Goal: Task Accomplishment & Management: Use online tool/utility

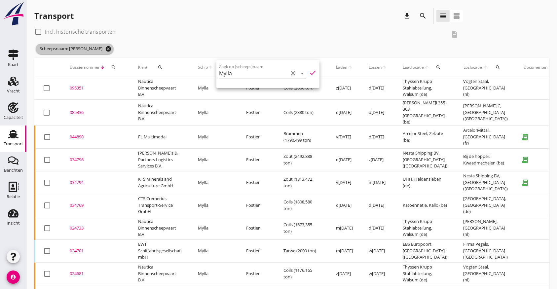
click at [105, 48] on icon "cancel" at bounding box center [108, 49] width 7 height 7
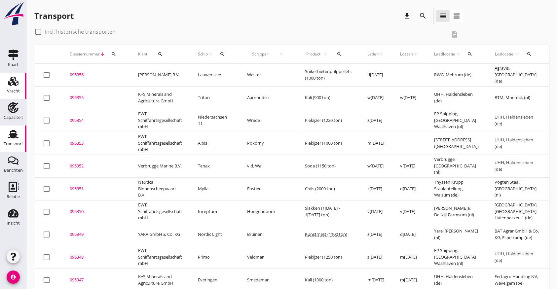
click at [17, 83] on use at bounding box center [13, 81] width 11 height 9
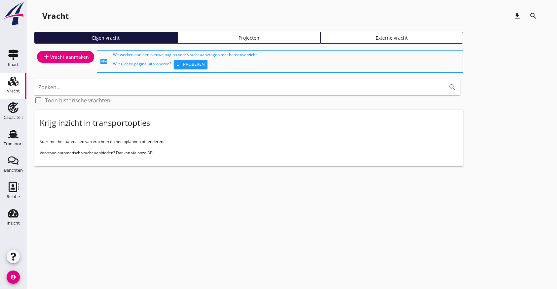
click at [81, 54] on div "add Vracht aanmaken" at bounding box center [65, 57] width 47 height 8
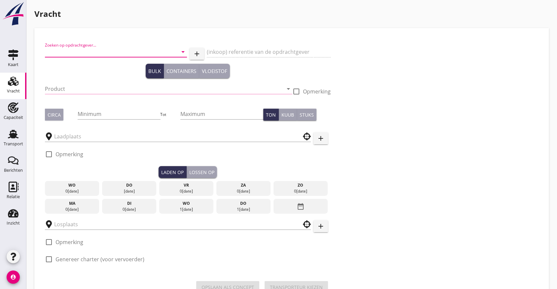
drag, startPoint x: 94, startPoint y: 56, endPoint x: 220, endPoint y: 62, distance: 126.3
click at [94, 56] on input "Zoeken op opdrachtgever..." at bounding box center [107, 52] width 124 height 11
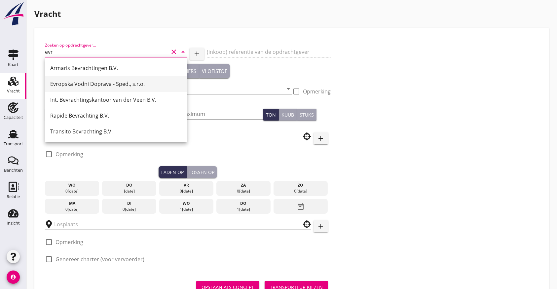
click at [64, 82] on div "Evropska Vodni Doprava - Sped., s.r.o." at bounding box center [115, 84] width 131 height 8
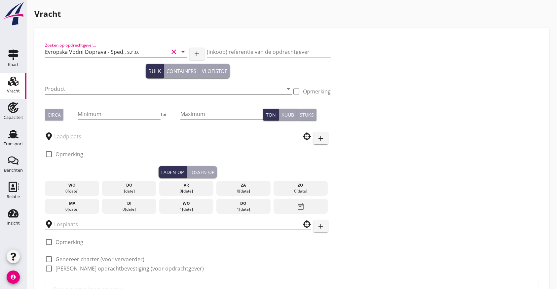
type input "Evropska Vodni Doprava - Sped., s.r.o."
click at [71, 92] on input "Product" at bounding box center [164, 89] width 238 height 11
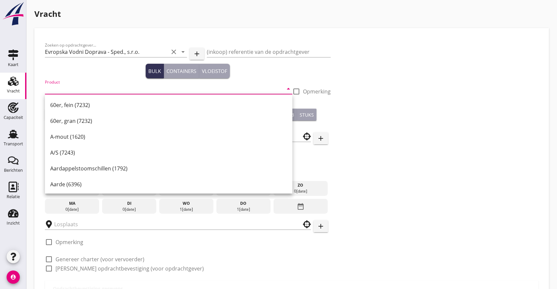
type input "1"
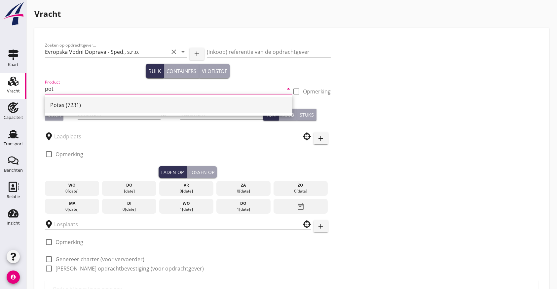
click at [65, 105] on div "Potas (7231)" at bounding box center [168, 105] width 237 height 8
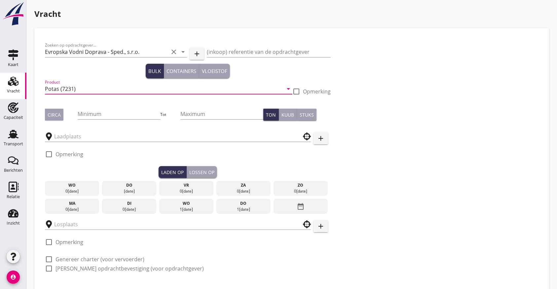
type input "Potas (7231)"
click at [60, 115] on button "Circa" at bounding box center [54, 115] width 18 height 12
click at [105, 113] on input "Minimum" at bounding box center [119, 114] width 83 height 11
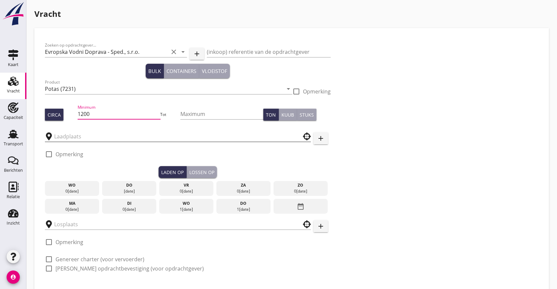
type input "1200"
click at [92, 133] on input "text" at bounding box center [173, 136] width 238 height 11
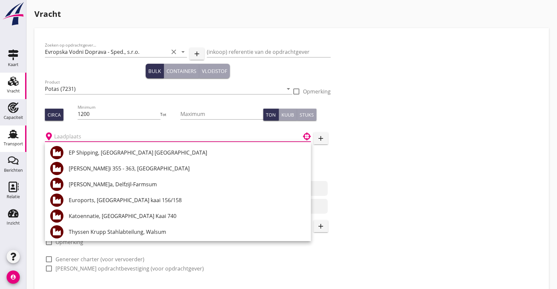
click at [16, 133] on icon "Transport" at bounding box center [13, 134] width 11 height 11
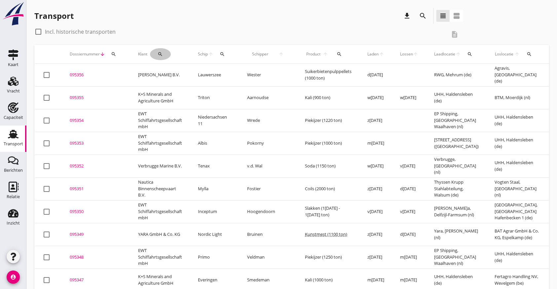
click at [160, 53] on icon "search" at bounding box center [160, 54] width 5 height 5
click at [167, 75] on input "Zoeken op opdrachtgever..." at bounding box center [187, 73] width 69 height 11
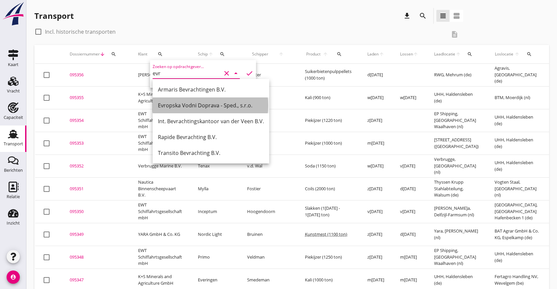
click at [176, 106] on div "Evropska Vodni Doprava - Sped., s.r.o." at bounding box center [211, 105] width 106 height 8
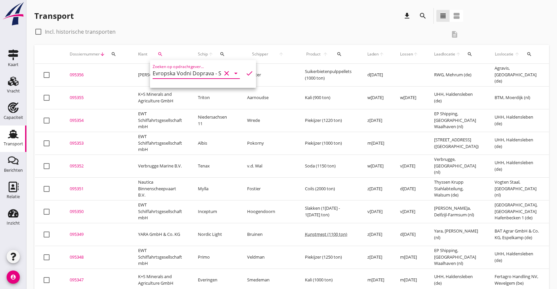
type input "Evropska Vodni Doprava - Sped., s.r.o."
click at [245, 71] on icon "check" at bounding box center [249, 73] width 8 height 8
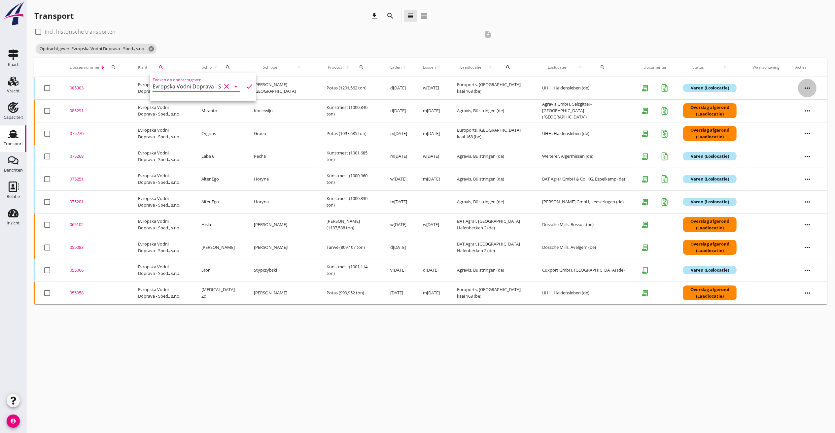
click at [557, 86] on icon "more_horiz" at bounding box center [807, 88] width 18 height 18
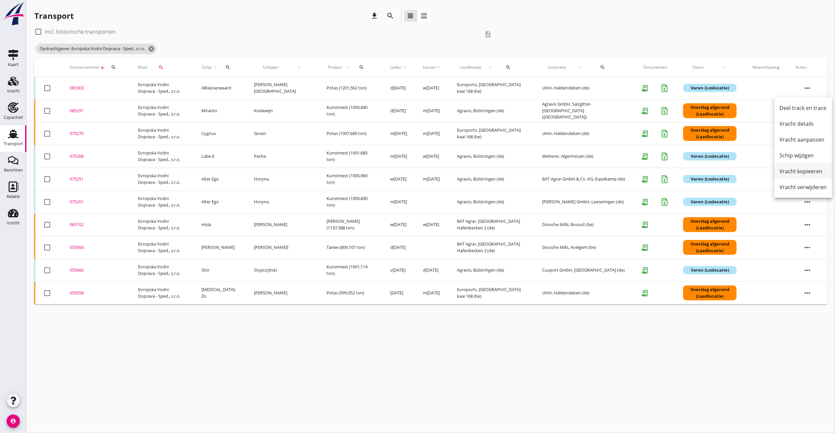
click at [557, 169] on div "Vracht kopieeren" at bounding box center [803, 171] width 47 height 8
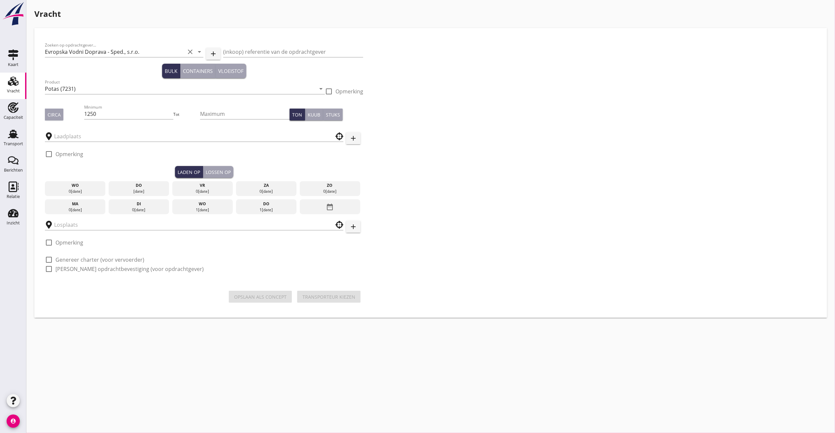
type input "Euroports"
type input "UHH"
checkbox input "true"
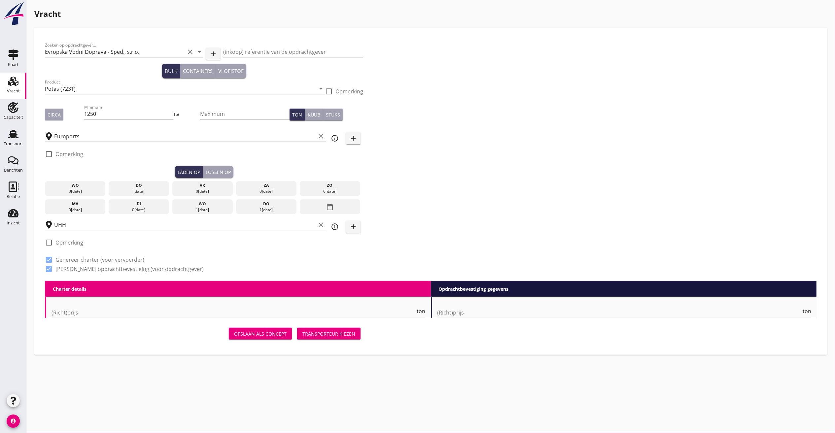
type input "15000"
checkbox input "false"
radio input "false"
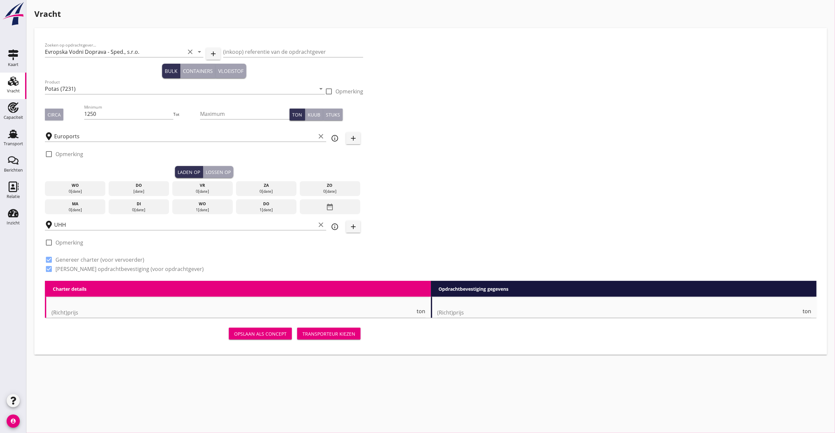
checkbox input "true"
type input "2"
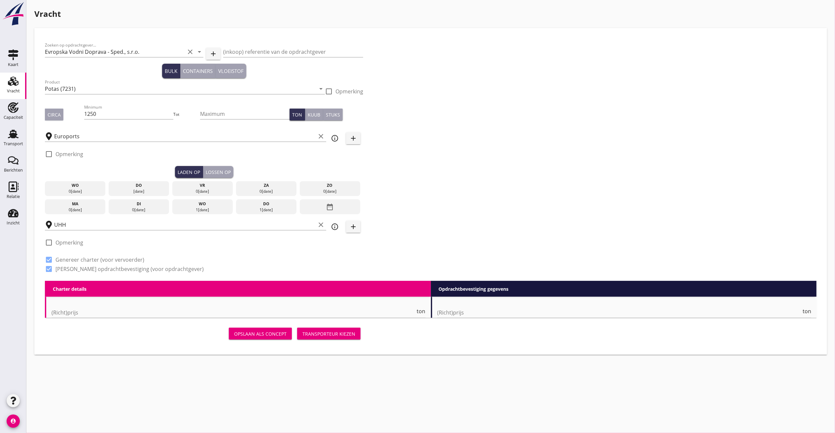
type input "48"
type input "5"
type input "12"
checkbox input "false"
radio input "false"
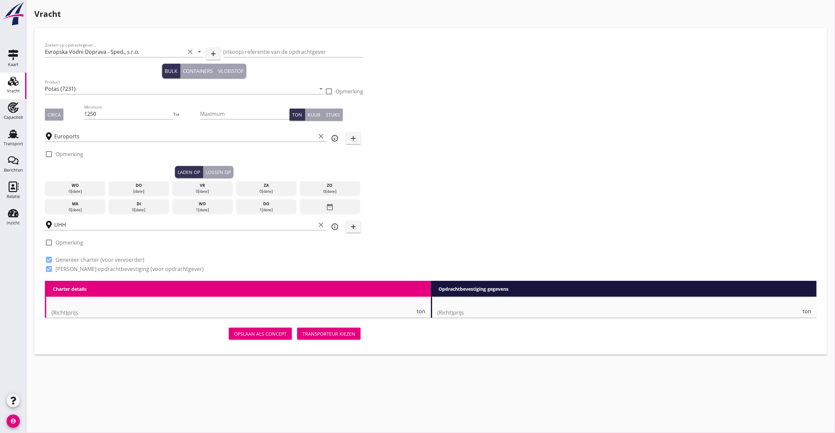
radio input "false"
checkbox input "true"
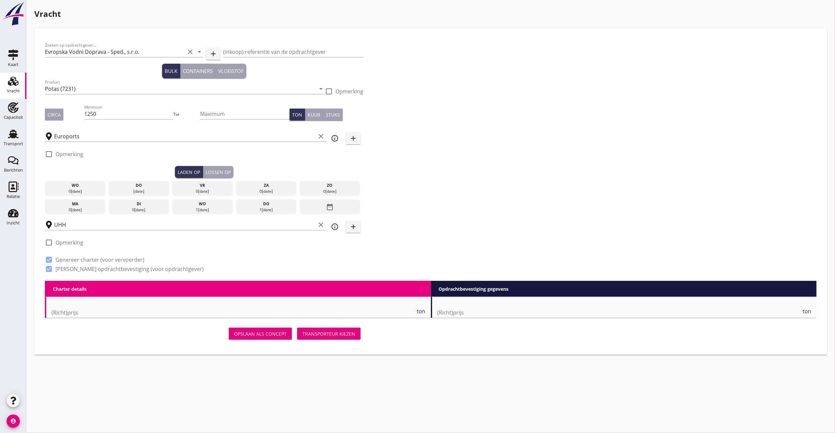
checkbox input "true"
type input "2"
type input "21"
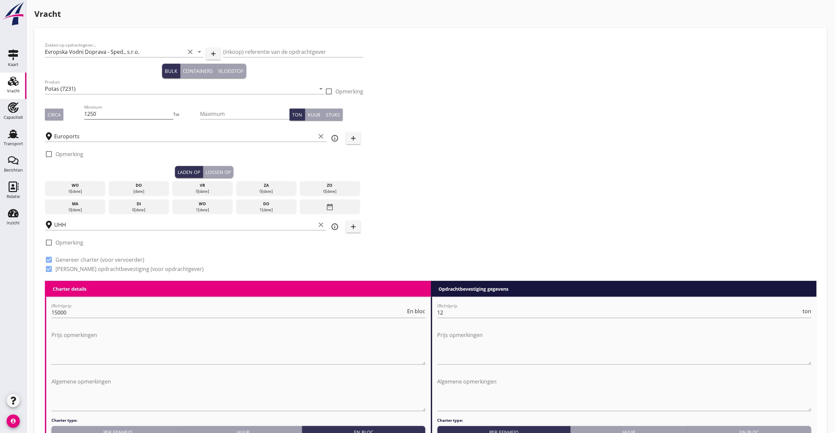
click at [130, 115] on input "1250" at bounding box center [129, 114] width 90 height 11
drag, startPoint x: 130, startPoint y: 115, endPoint x: -28, endPoint y: 93, distance: 159.5
type input "1200"
click at [73, 289] on input "15000" at bounding box center [229, 313] width 355 height 11
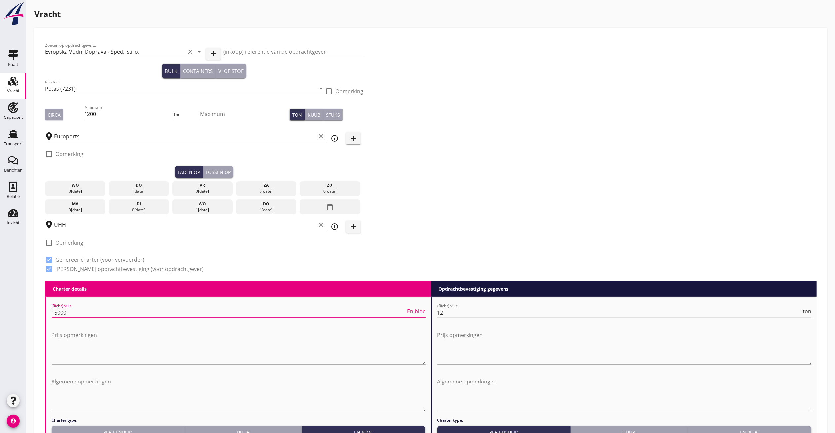
drag, startPoint x: 73, startPoint y: 312, endPoint x: 130, endPoint y: 204, distance: 122.3
type input "12.25"
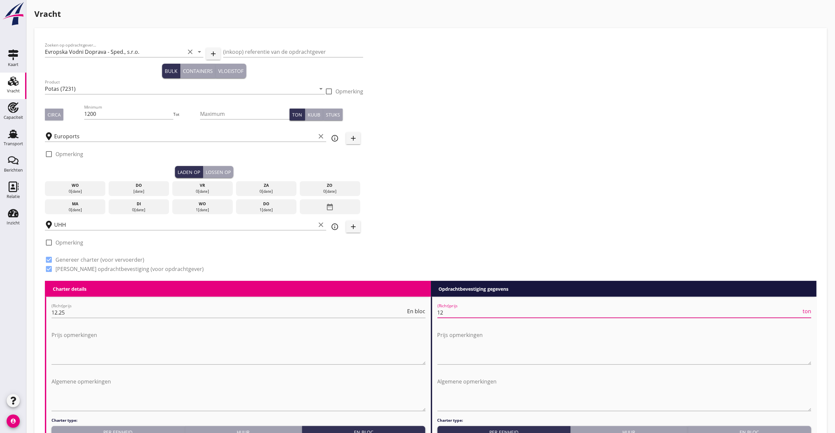
click at [467, 289] on input "12" at bounding box center [620, 313] width 364 height 11
type input "12.30"
click at [76, 204] on div "ma" at bounding box center [75, 204] width 57 height 6
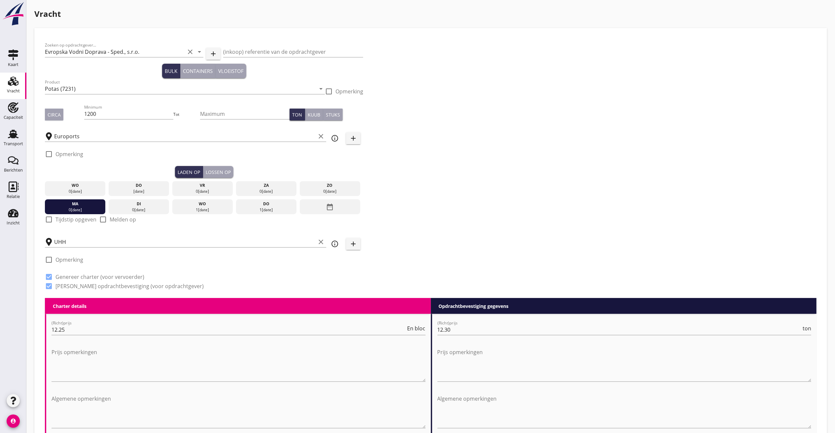
click at [57, 221] on label "Tijdstip opgeven" at bounding box center [75, 219] width 41 height 7
checkbox input "true"
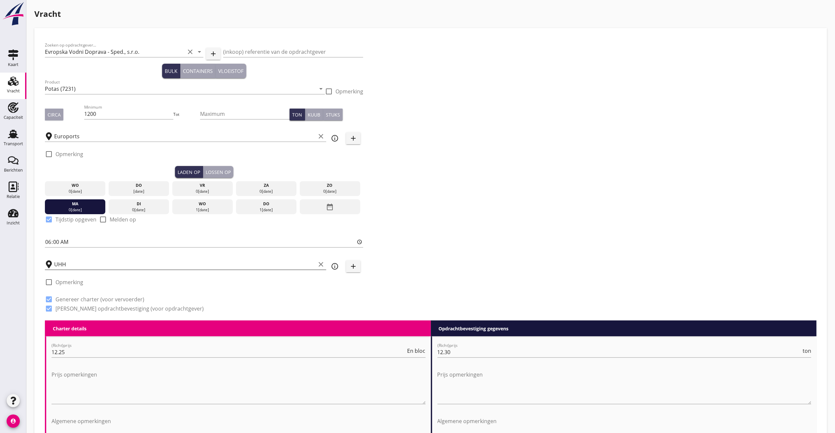
click at [63, 266] on input "UHH" at bounding box center [185, 264] width 262 height 11
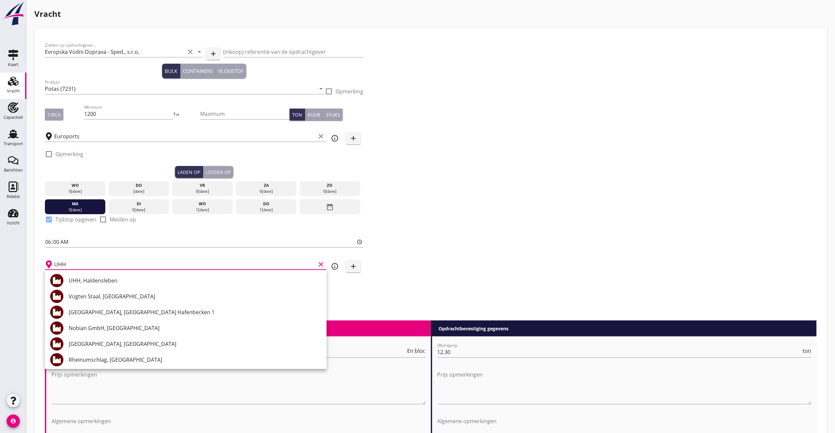
click at [467, 252] on div "Zoeken op opdrachtgever... Evropska Vodni Doprava - Sped., s.r.o. clear arrow_d…" at bounding box center [430, 180] width 777 height 282
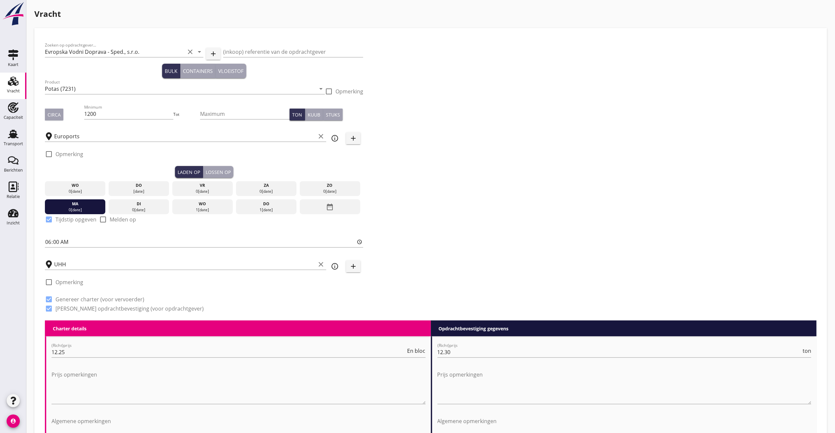
click at [226, 169] on div "Lossen op" at bounding box center [218, 172] width 25 height 7
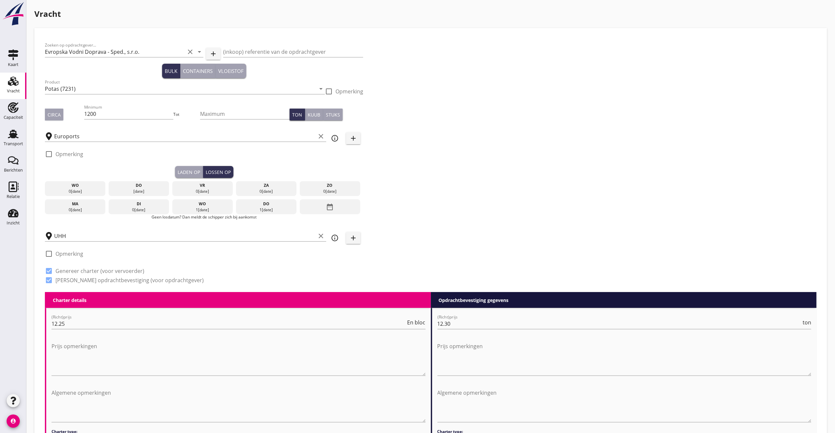
click at [334, 205] on icon "date_range" at bounding box center [330, 207] width 8 height 12
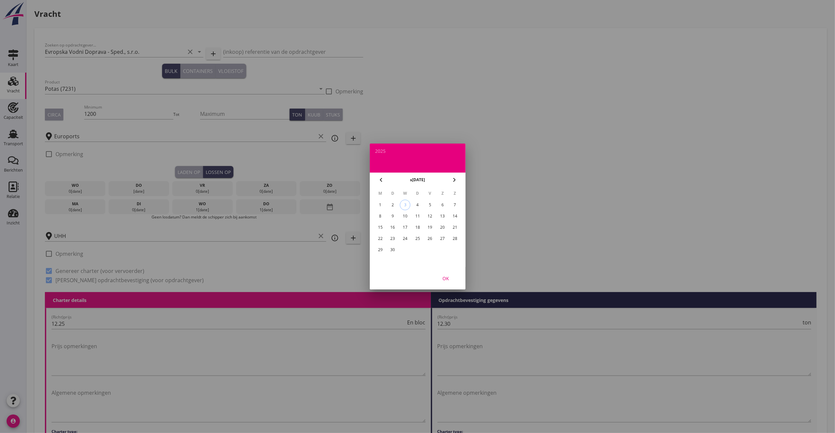
click at [380, 223] on div "15" at bounding box center [380, 227] width 11 height 11
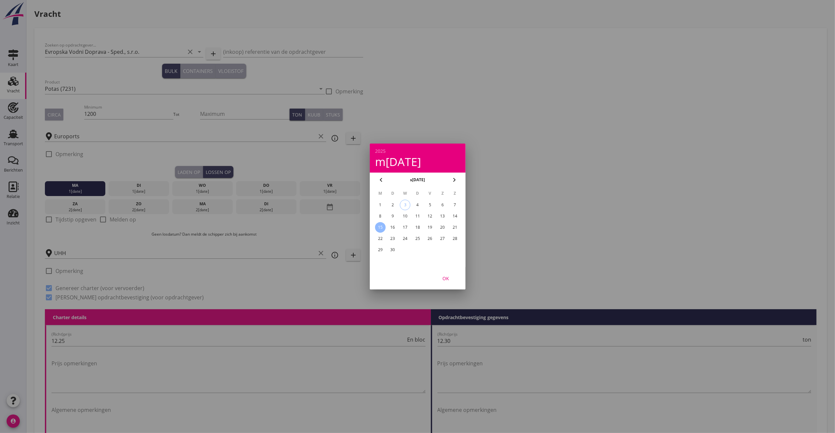
click at [450, 276] on div "OK" at bounding box center [446, 278] width 18 height 7
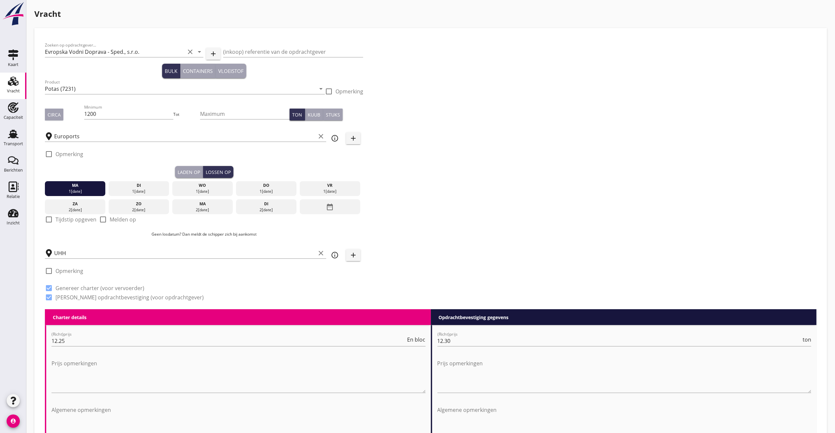
click at [54, 217] on div at bounding box center [48, 219] width 11 height 11
checkbox input "true"
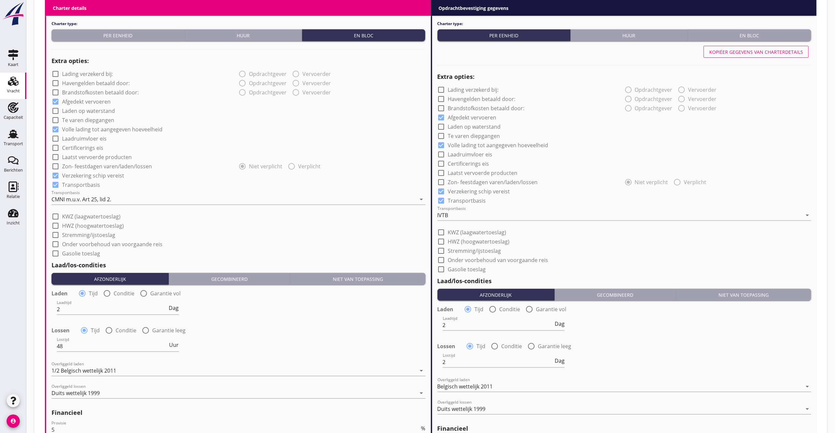
scroll to position [529, 0]
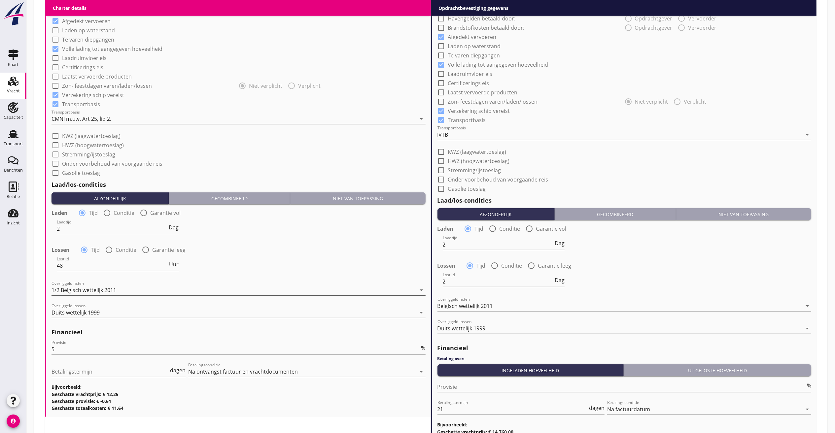
click at [174, 289] on div "1/2 Belgisch wettelijk 2011" at bounding box center [234, 290] width 365 height 11
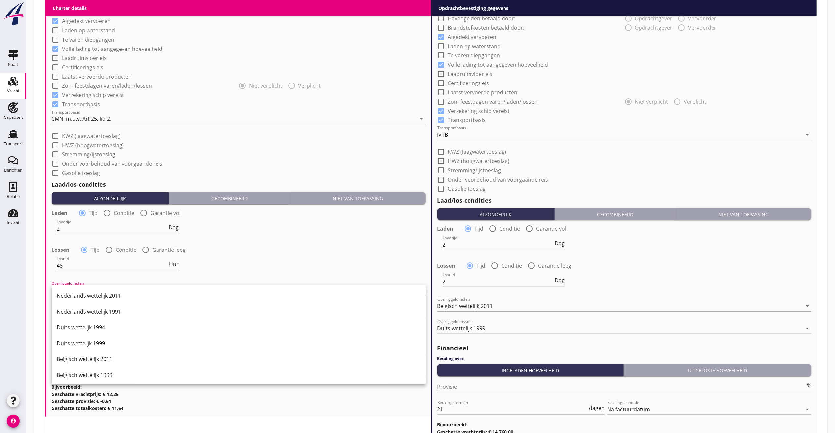
click at [313, 175] on div "check_box_outline_blank Gasolie toeslag" at bounding box center [239, 172] width 374 height 9
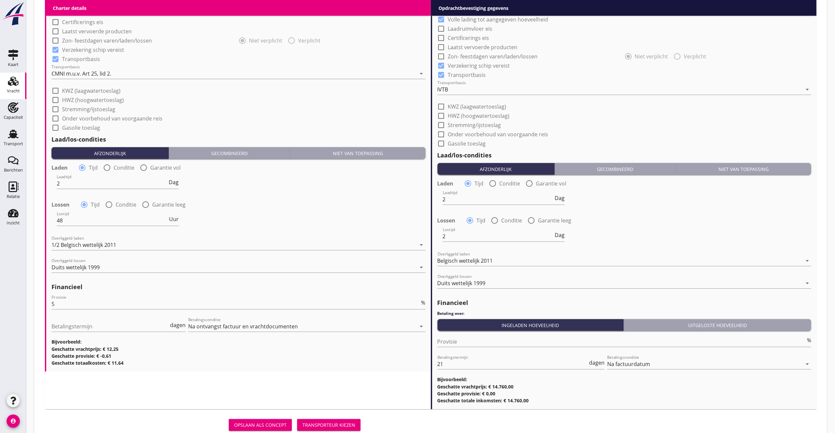
scroll to position [595, 0]
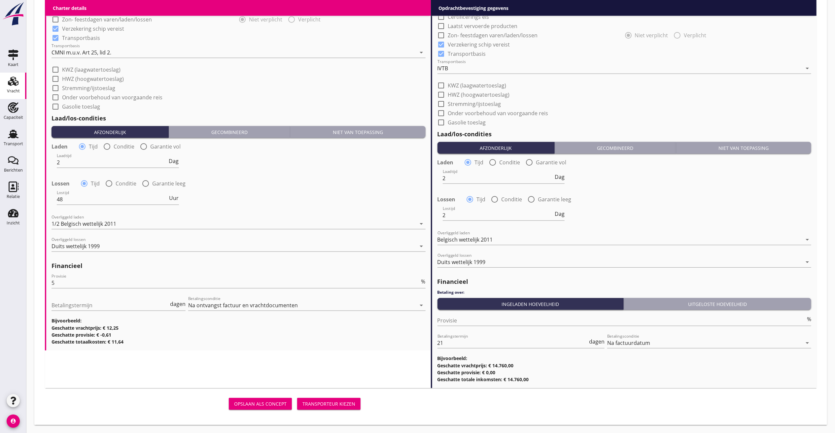
click at [340, 289] on div "Transporteur kiezen" at bounding box center [329, 404] width 53 height 7
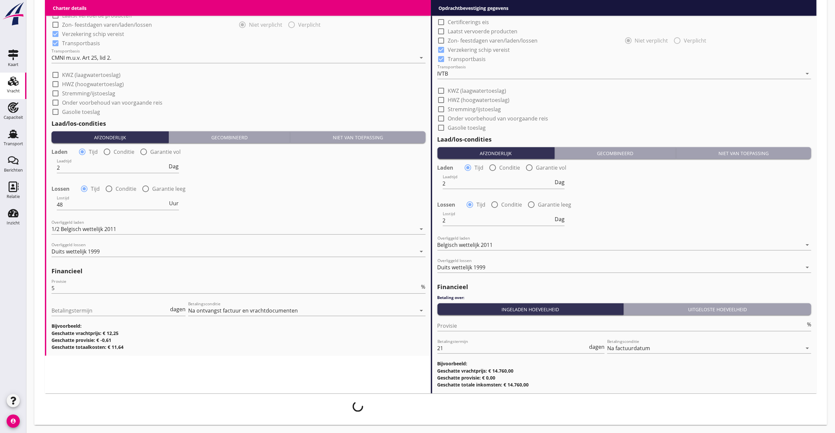
scroll to position [590, 0]
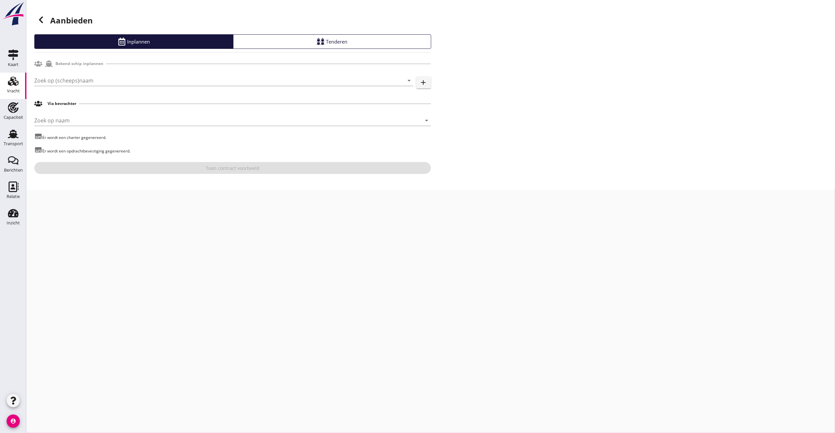
click at [116, 73] on div "Zoek op (scheeps)naam arrow_drop_down add" at bounding box center [232, 81] width 397 height 21
click at [115, 76] on input "Zoek op (scheeps)naam" at bounding box center [214, 80] width 361 height 11
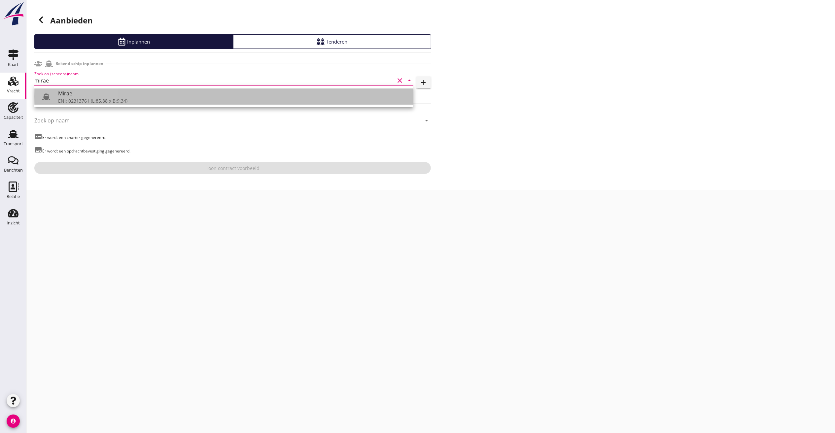
click at [124, 95] on div "Mirae" at bounding box center [233, 94] width 350 height 8
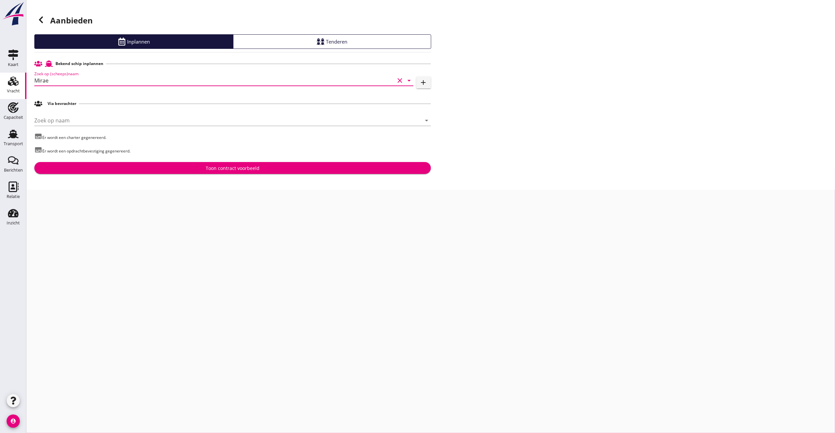
type input "Mirae"
click at [135, 163] on button "Toon contract voorbeeld" at bounding box center [232, 168] width 397 height 12
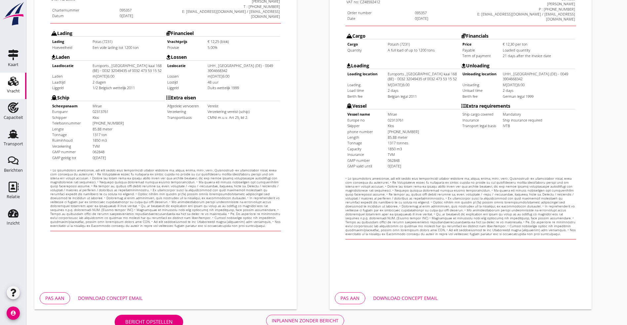
scroll to position [164, 0]
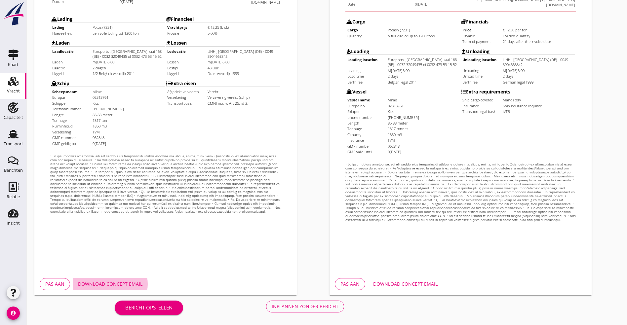
click at [119, 283] on div "Download concept email" at bounding box center [110, 283] width 64 height 7
click at [93, 283] on div "Download concept email" at bounding box center [110, 283] width 64 height 7
click at [56, 282] on div "Pas aan" at bounding box center [54, 283] width 19 height 7
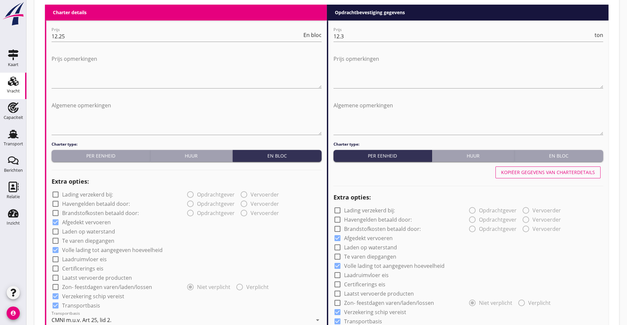
scroll to position [297, 0]
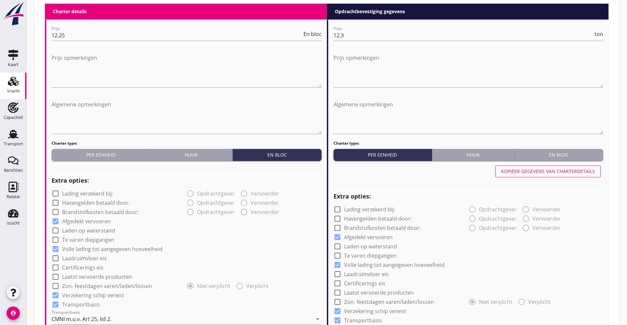
click at [95, 151] on div "Per eenheid" at bounding box center [100, 154] width 93 height 7
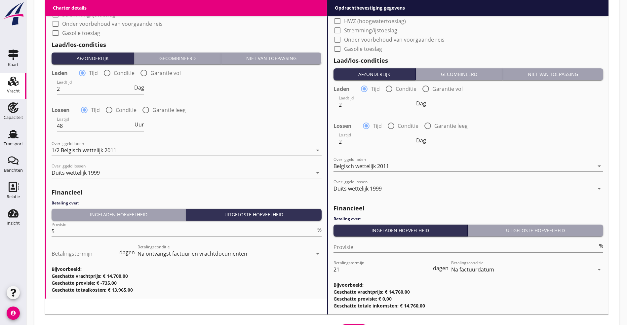
scroll to position [670, 0]
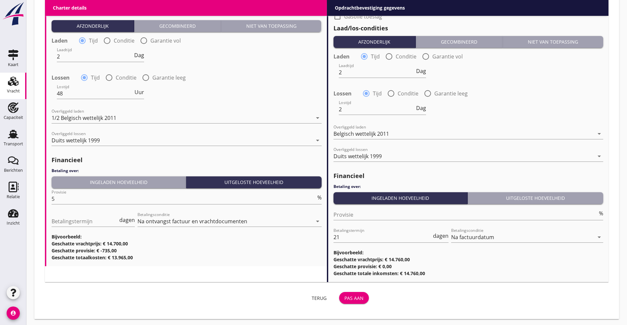
click at [339, 289] on button "Pas aan" at bounding box center [354, 298] width 30 height 12
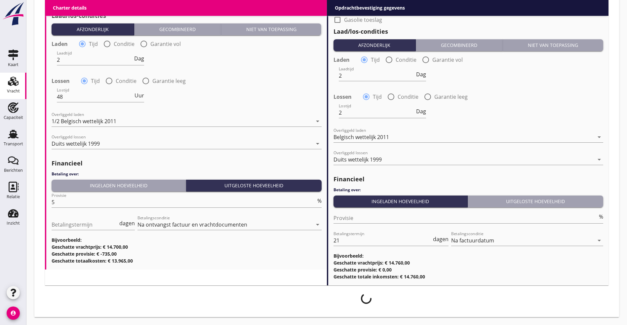
scroll to position [665, 0]
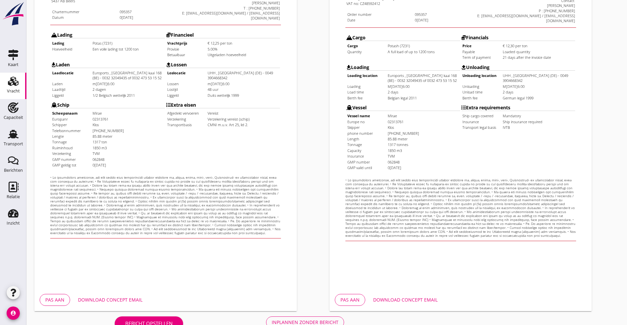
scroll to position [149, 0]
click at [124, 289] on div "Download concept email" at bounding box center [110, 299] width 64 height 7
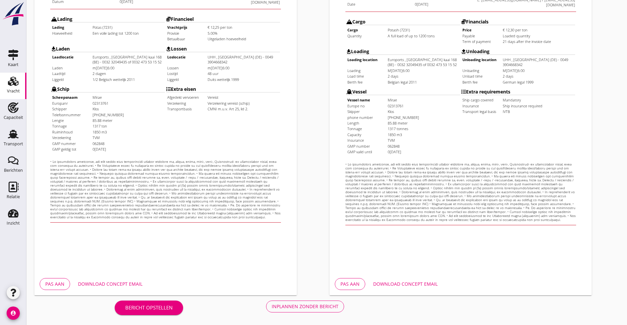
click at [272, 289] on div "Inplannen zonder bericht" at bounding box center [305, 306] width 67 height 7
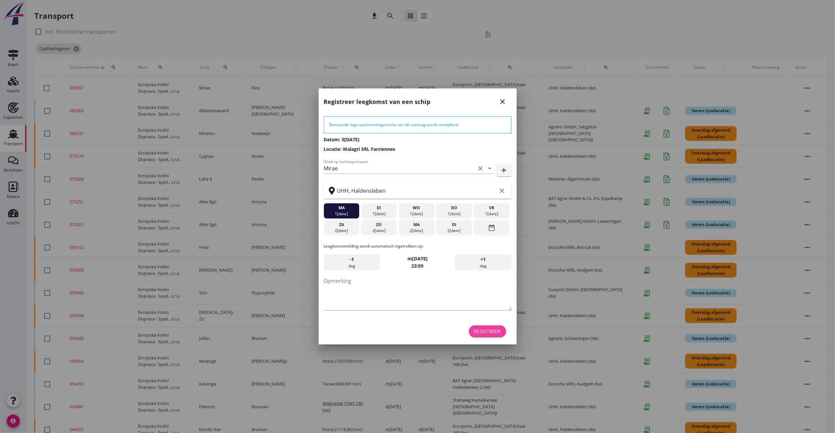
click at [496, 289] on div "Registreer" at bounding box center [487, 331] width 27 height 7
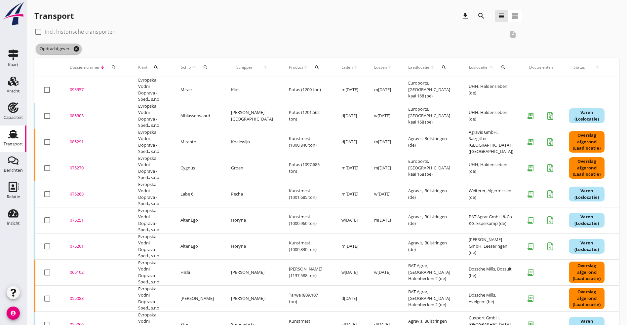
click at [78, 48] on icon "cancel" at bounding box center [76, 49] width 7 height 7
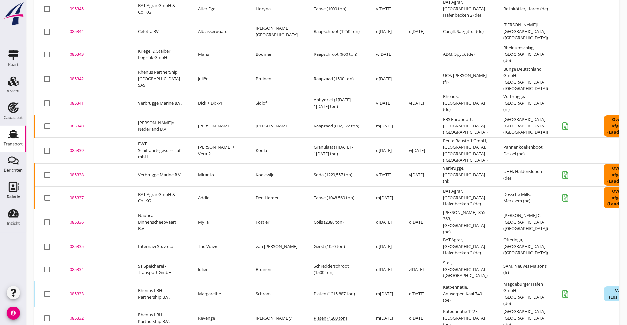
scroll to position [392, 0]
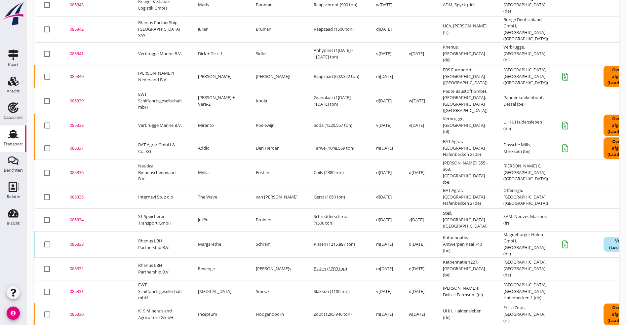
drag, startPoint x: 81, startPoint y: 159, endPoint x: 155, endPoint y: 161, distance: 74.4
click at [81, 169] on div "085336" at bounding box center [96, 172] width 53 height 7
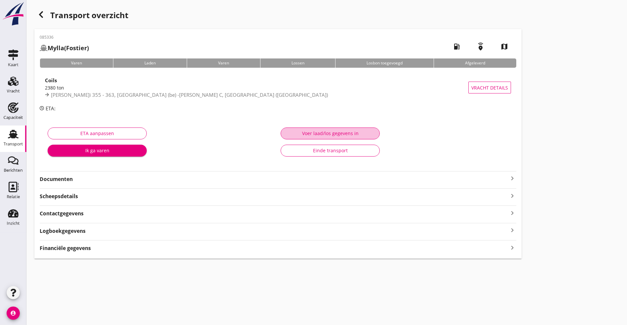
click at [286, 131] on div "Voer laad/los gegevens in" at bounding box center [330, 133] width 88 height 7
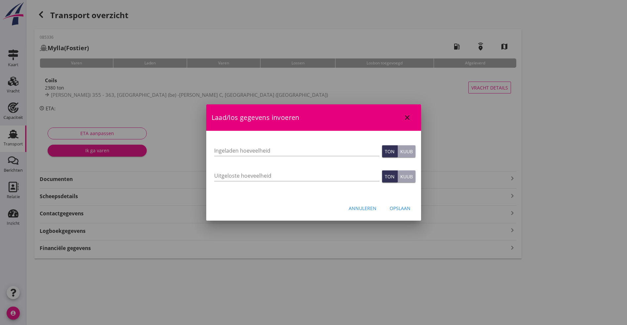
click at [407, 113] on button "close" at bounding box center [407, 118] width 12 height 12
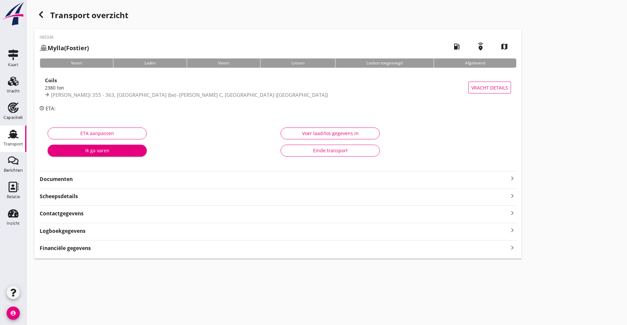
click at [83, 231] on strong "Logboekgegevens" at bounding box center [63, 231] width 46 height 8
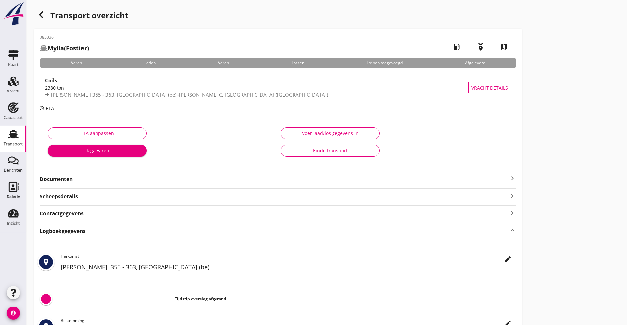
click at [503, 259] on icon "edit" at bounding box center [507, 259] width 8 height 8
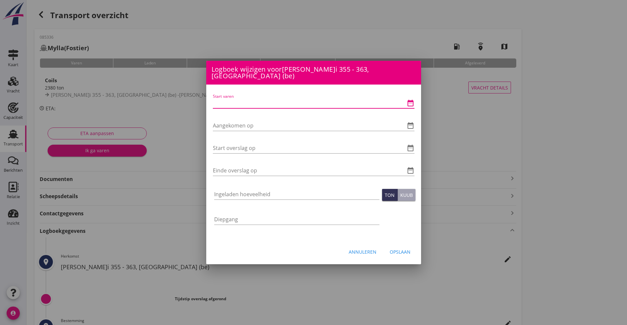
click at [228, 98] on input "Start varen" at bounding box center [304, 103] width 183 height 11
type input "2"
type input "0[DATE]6:00"
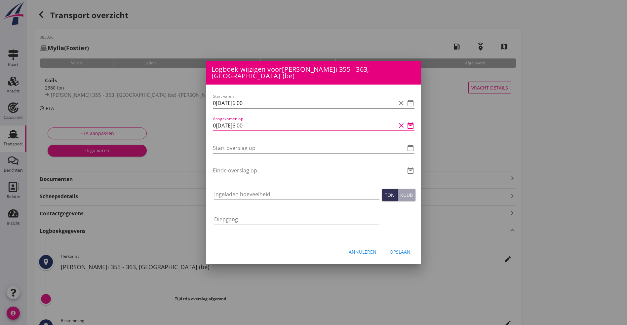
type input "0[DATE]6:00"
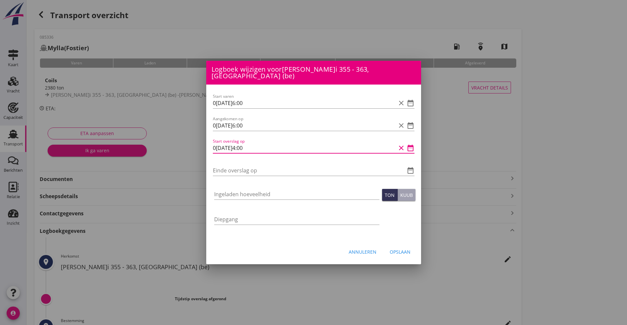
type input "0[DATE]4:00"
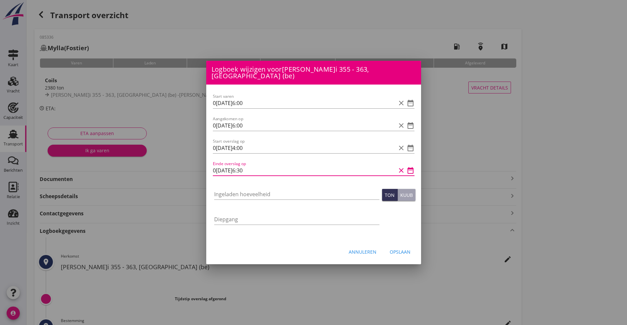
type input "0[DATE]6:30"
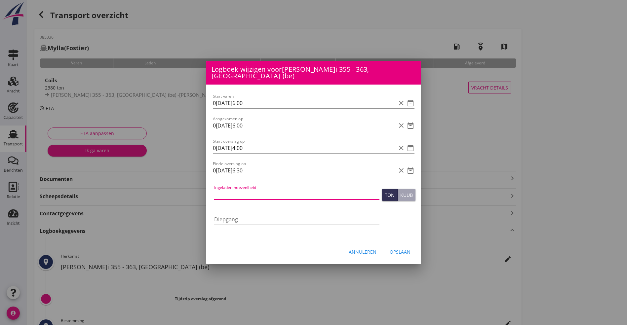
click at [252, 195] on input "Ingeladen hoeveelheid" at bounding box center [296, 194] width 165 height 11
type input "2378.865"
type button "ton"
click at [405, 248] on div "Opslaan" at bounding box center [399, 251] width 21 height 7
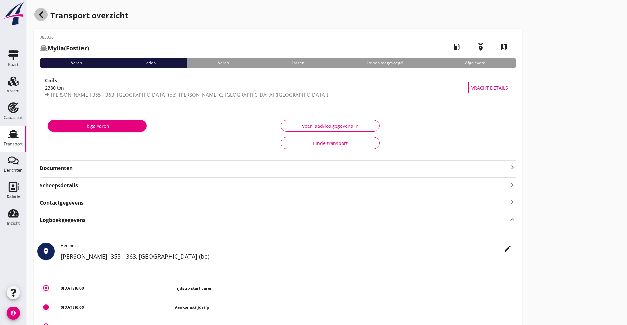
click at [43, 11] on icon "button" at bounding box center [41, 15] width 8 height 8
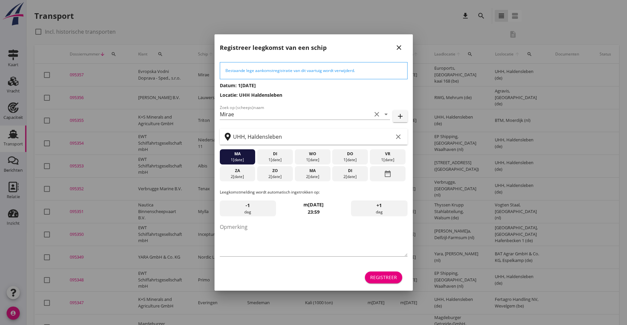
click at [384, 277] on div "Registreer" at bounding box center [383, 277] width 27 height 7
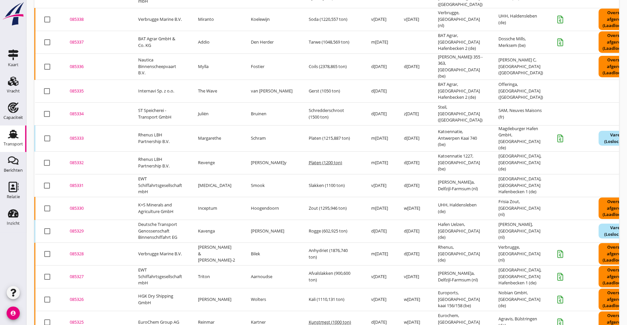
scroll to position [442, 0]
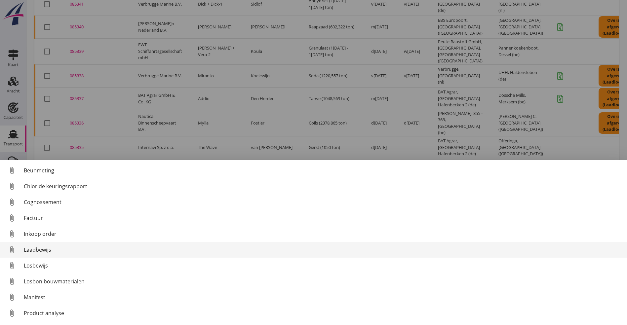
click at [55, 250] on div "Laadbewijs" at bounding box center [323, 250] width 598 height 8
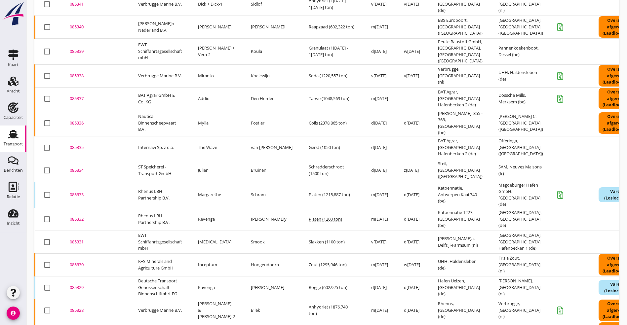
click at [82, 120] on div "085336" at bounding box center [96, 123] width 53 height 7
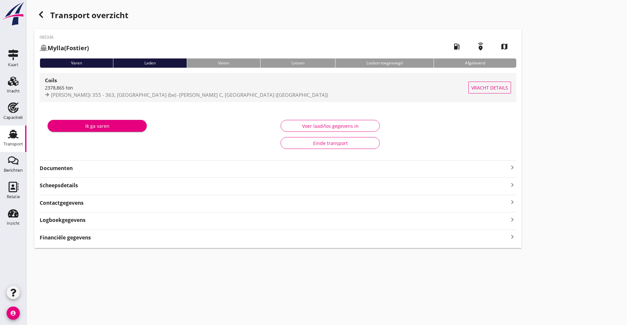
click at [118, 92] on span "[PERSON_NAME]i 355 - 363, [GEOGRAPHIC_DATA] (be) -[PERSON_NAME] C, [GEOGRAPHIC_…" at bounding box center [189, 95] width 277 height 7
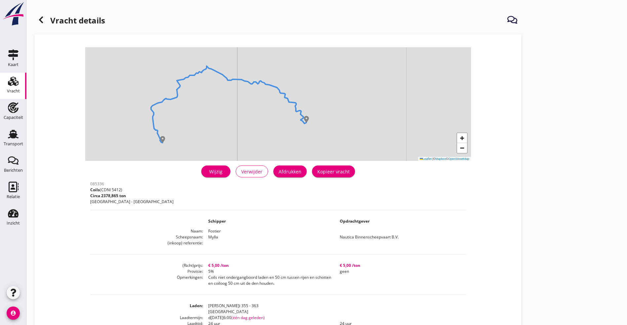
click at [206, 170] on div "Wijzig" at bounding box center [215, 171] width 18 height 7
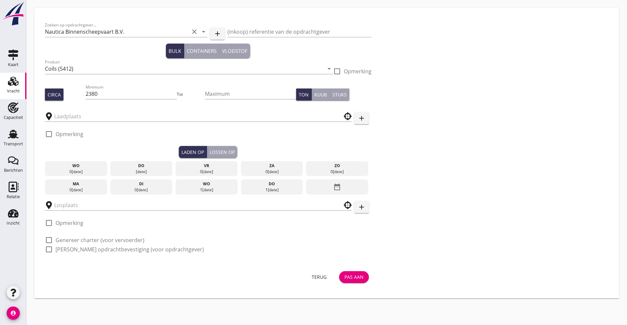
type input "[PERSON_NAME]i 355 - 363"
type input "[PERSON_NAME] Hafenbecken C"
checkbox input "true"
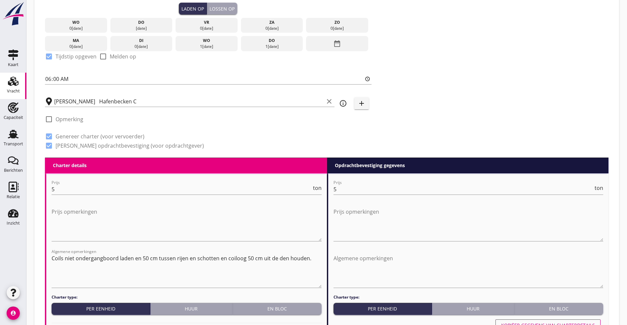
scroll to position [99, 0]
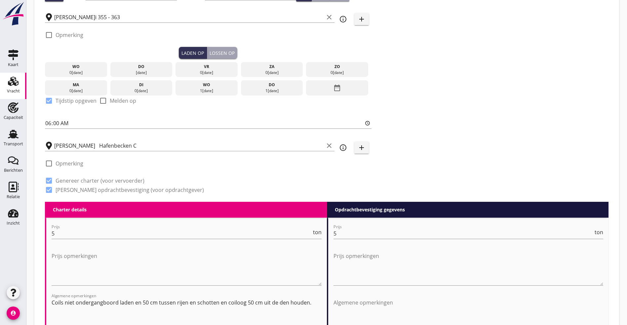
click at [339, 144] on icon "info_outline" at bounding box center [343, 148] width 8 height 8
